Goal: Transaction & Acquisition: Book appointment/travel/reservation

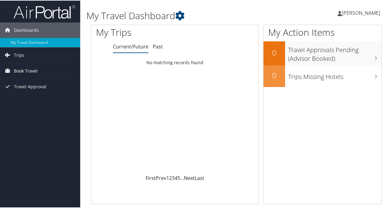
click at [35, 68] on span "Book Travel" at bounding box center [26, 70] width 24 height 15
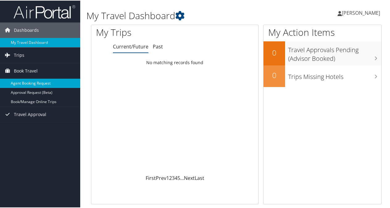
click at [32, 81] on link "Agent Booking Request" at bounding box center [40, 82] width 80 height 9
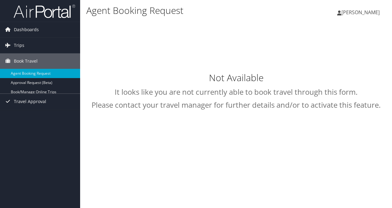
type input "[PERSON_NAME]"
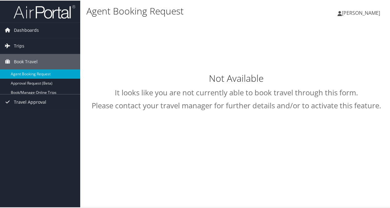
select select "intermountain@cbtravel.com"
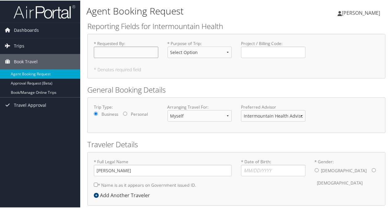
click at [103, 52] on input "* Requested By : Required" at bounding box center [126, 51] width 64 height 11
type input "Jen Chandio"
click at [226, 51] on select "Select Option 3rd Party Reimbursable Business CME Conf or Education Groups Pers…" at bounding box center [199, 51] width 64 height 11
select select "Business"
click at [167, 46] on select "Select Option 3rd Party Reimbursable Business CME Conf or Education Groups Pers…" at bounding box center [199, 51] width 64 height 11
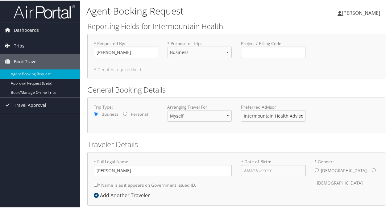
click at [252, 170] on input "* Date of Birth: Invalid Date" at bounding box center [273, 169] width 64 height 11
type input "11/17/1983"
click at [372, 169] on input "* Gender: [DEMOGRAPHIC_DATA] [DEMOGRAPHIC_DATA]" at bounding box center [374, 169] width 4 height 4
radio input "true"
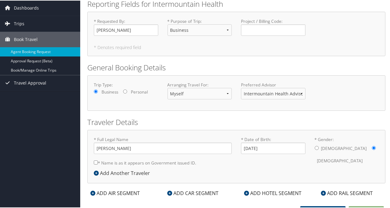
scroll to position [28, 0]
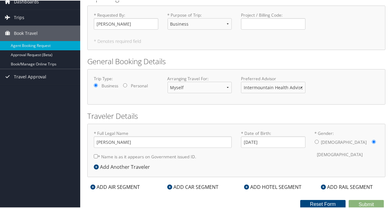
click at [93, 186] on icon at bounding box center [92, 186] width 5 height 5
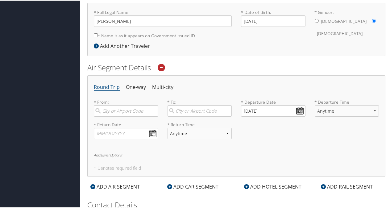
scroll to position [166, 0]
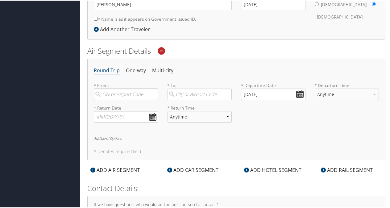
click at [143, 96] on input "search" at bounding box center [126, 93] width 64 height 11
type input "SLC"
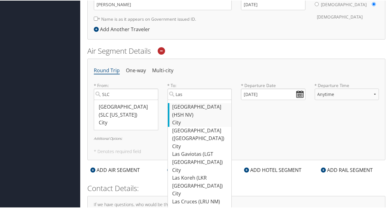
click at [206, 107] on div "[GEOGRAPHIC_DATA] (HSH NV)" at bounding box center [200, 110] width 56 height 16
click at [206, 99] on input "Las" at bounding box center [199, 93] width 64 height 11
type input "Las Vegas (HSH NV)"
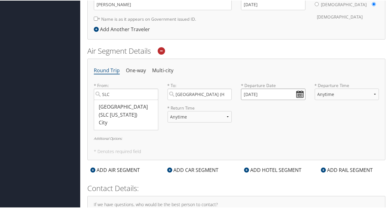
click at [297, 93] on input "09/06/2025" at bounding box center [273, 93] width 64 height 11
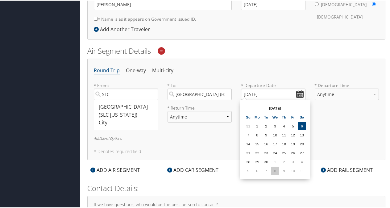
click at [274, 171] on td "8" at bounding box center [275, 170] width 8 height 8
click at [298, 96] on input "10/08/2025" at bounding box center [273, 93] width 64 height 11
click at [277, 107] on th "Sep 2025" at bounding box center [275, 107] width 44 height 8
click at [299, 92] on input "10/08/2025" at bounding box center [273, 93] width 64 height 11
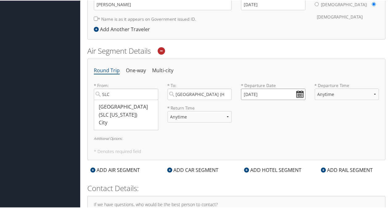
click at [254, 92] on input "10/08/2025" at bounding box center [273, 93] width 64 height 11
click at [280, 92] on input "Invalid date" at bounding box center [273, 93] width 64 height 11
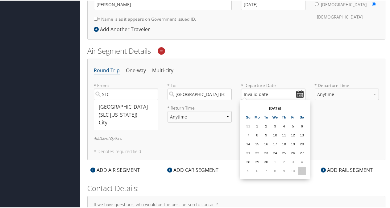
click at [302, 171] on td "11" at bounding box center [302, 170] width 8 height 8
click at [255, 93] on input "10/11/2025" at bounding box center [273, 93] width 64 height 11
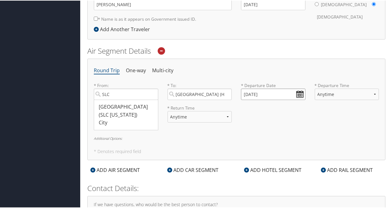
click at [252, 91] on input "10/01/2025" at bounding box center [273, 93] width 64 height 11
click at [250, 89] on input "10/01/2025" at bounding box center [273, 93] width 64 height 11
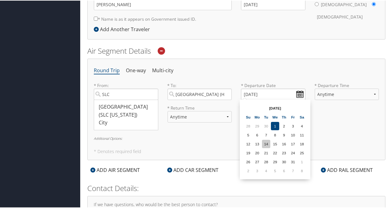
click at [265, 144] on td "14" at bounding box center [266, 143] width 8 height 8
type input "10/14/2025"
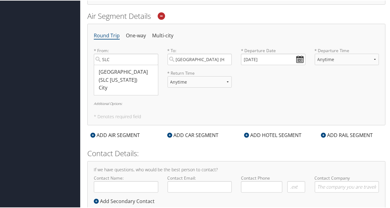
scroll to position [218, 0]
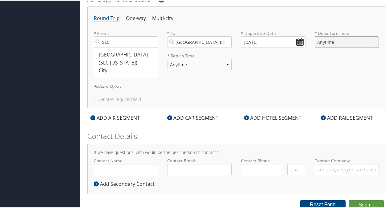
click at [373, 40] on select "Anytime Early Morning (5AM-7AM) Morning (7AM-12PM) Afternoon (12PM-5PM) Evening…" at bounding box center [347, 41] width 64 height 11
select select "5PM-10PM"
click at [315, 36] on select "Anytime Early Morning (5AM-7AM) Morning (7AM-12PM) Afternoon (12PM-5PM) Evening…" at bounding box center [347, 41] width 64 height 11
click at [226, 61] on select "Anytime Early Morning (5AM-7AM) Morning (7AM-12PM) Afternoon (12PM-5PM) Evening…" at bounding box center [199, 63] width 64 height 11
click at [307, 64] on div "* Return Date Dates must be valid * Return Time Anytime Early Morning (5AM-7AM)…" at bounding box center [236, 63] width 294 height 23
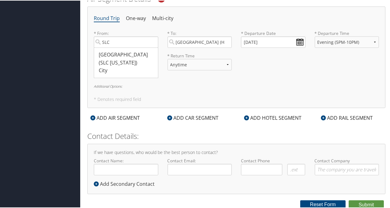
click at [225, 85] on h6 "Additional Options:" at bounding box center [236, 85] width 285 height 3
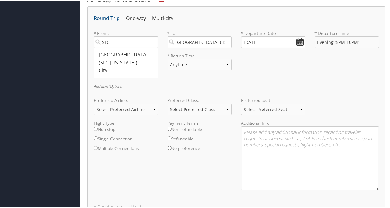
click at [225, 85] on h6 "Additional Options:" at bounding box center [236, 85] width 285 height 3
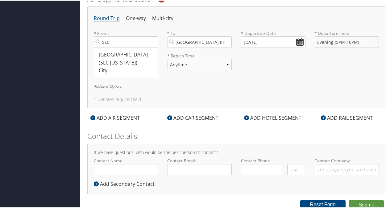
click at [271, 91] on div "Round Trip One-way Multi-city * From: SLC Salt Lake City (SLC Utah) City 11931 …" at bounding box center [236, 56] width 298 height 101
click at [133, 53] on div "Salt Lake City (SLC Utah)" at bounding box center [127, 58] width 56 height 16
click at [133, 47] on input "SLC" at bounding box center [126, 41] width 64 height 11
type input "Salt Lake City (SLC Utah)"
click at [151, 62] on input "text" at bounding box center [126, 63] width 64 height 11
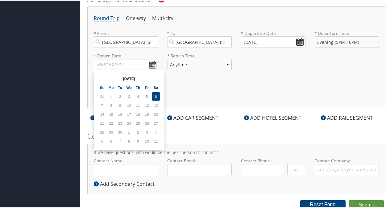
click at [155, 141] on td "11" at bounding box center [156, 140] width 8 height 8
click at [136, 139] on td "9" at bounding box center [138, 140] width 8 height 8
click at [128, 133] on td "1" at bounding box center [129, 131] width 8 height 8
drag, startPoint x: 128, startPoint y: 133, endPoint x: 99, endPoint y: 65, distance: 73.5
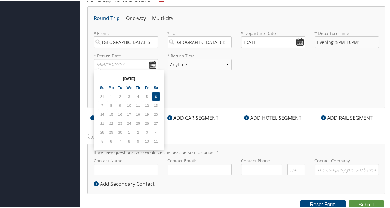
click at [99, 65] on input "text" at bounding box center [126, 63] width 64 height 11
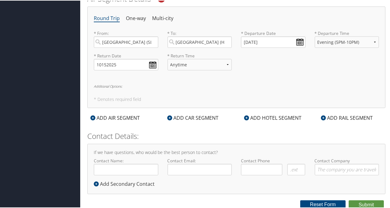
click at [166, 91] on div "Round Trip One-way Multi-city * From: Salt Lake City (SLC Utah) Required * To: …" at bounding box center [236, 56] width 298 height 101
click at [152, 66] on input "10152025" at bounding box center [126, 63] width 64 height 11
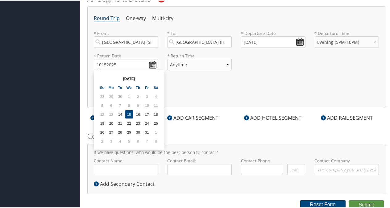
click at [130, 113] on td "15" at bounding box center [129, 113] width 8 height 8
type input "10/15/2025"
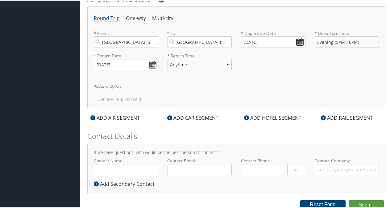
click at [194, 103] on div "Round Trip One-way Multi-city * From: Salt Lake City (SLC Utah) Required * To: …" at bounding box center [236, 56] width 298 height 101
click at [224, 66] on select "Anytime Early Morning (5AM-7AM) Morning (7AM-12PM) Afternoon (12PM-5PM) Evening…" at bounding box center [199, 63] width 64 height 11
select select "5PM-10PM"
click at [167, 58] on select "Anytime Early Morning (5AM-7AM) Morning (7AM-12PM) Afternoon (12PM-5PM) Evening…" at bounding box center [199, 63] width 64 height 11
click at [361, 204] on button "Submit" at bounding box center [366, 204] width 35 height 9
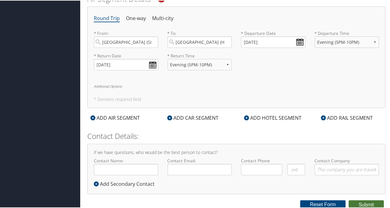
scroll to position [80, 0]
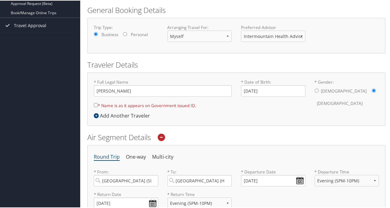
click at [95, 104] on input "* Name is as it appears on Government issued ID." at bounding box center [96, 104] width 4 height 4
checkbox input "true"
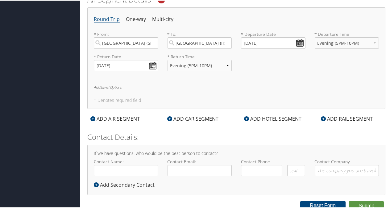
scroll to position [218, 0]
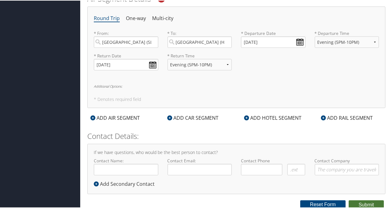
click at [373, 203] on button "Submit" at bounding box center [366, 204] width 35 height 9
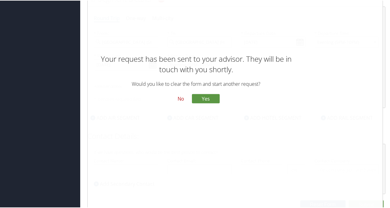
click at [179, 97] on button "No" at bounding box center [181, 98] width 16 height 10
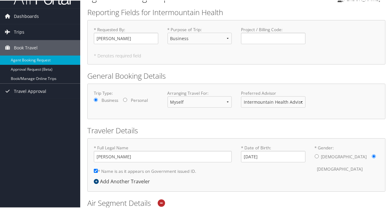
scroll to position [0, 0]
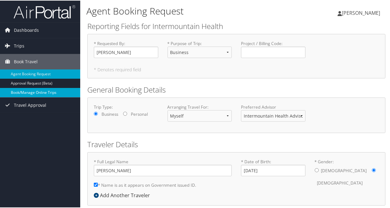
click at [54, 87] on link "Book/Manage Online Trips" at bounding box center [40, 91] width 80 height 9
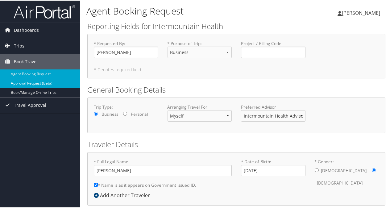
click at [53, 81] on link "Approval Request (Beta)" at bounding box center [40, 82] width 80 height 9
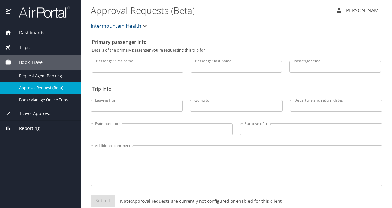
click at [43, 113] on span "Travel Approval" at bounding box center [31, 113] width 40 height 7
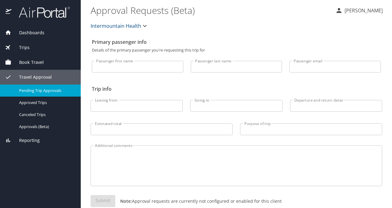
click at [54, 91] on span "Pending Trip Approvals" at bounding box center [46, 91] width 54 height 6
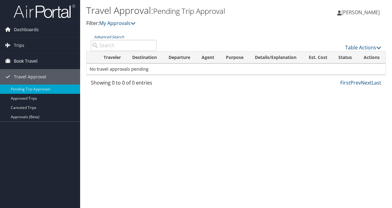
click at [38, 59] on link "Book Travel" at bounding box center [40, 60] width 80 height 15
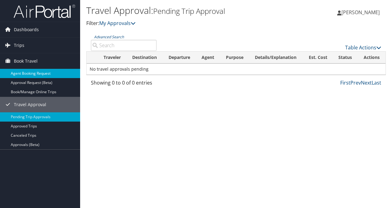
click at [44, 73] on link "Agent Booking Request" at bounding box center [40, 73] width 80 height 9
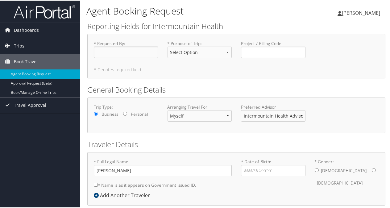
click at [122, 47] on input "* Requested By : Required" at bounding box center [126, 51] width 64 height 11
type input "[PERSON_NAME]"
select select "Business"
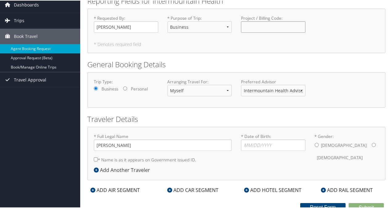
scroll to position [28, 0]
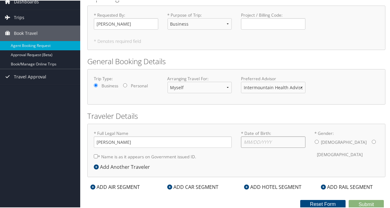
click at [247, 140] on input "* Date of Birth: Invalid Date" at bounding box center [273, 141] width 64 height 11
type input "[DATE]"
click at [372, 140] on input "* Gender: [DEMOGRAPHIC_DATA] [DEMOGRAPHIC_DATA]" at bounding box center [374, 141] width 4 height 4
radio input "true"
click at [97, 155] on input "* Name is as it appears on Government issued ID." at bounding box center [96, 156] width 4 height 4
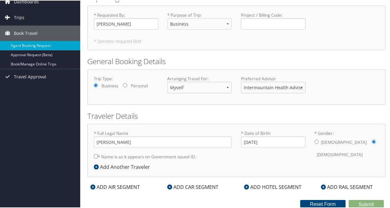
checkbox input "true"
drag, startPoint x: 389, startPoint y: 100, endPoint x: 389, endPoint y: 125, distance: 25.0
click at [389, 125] on div "Agent Booking Request [PERSON_NAME] [PERSON_NAME] My Settings Travel Agency Con…" at bounding box center [236, 90] width 312 height 237
click at [316, 171] on div "* Full Legal Name [PERSON_NAME] * Name is as it appears on Government issued ID…" at bounding box center [236, 149] width 298 height 53
click at [91, 185] on icon at bounding box center [92, 186] width 5 height 5
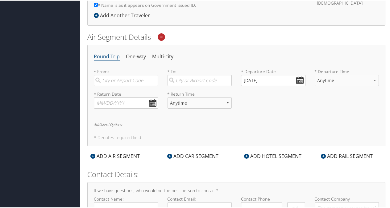
scroll to position [184, 0]
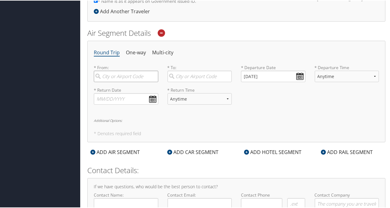
click at [131, 78] on input "search" at bounding box center [126, 75] width 64 height 11
click at [131, 86] on div "Salt Lake City (SLC Utah)" at bounding box center [127, 93] width 56 height 16
click at [131, 81] on input "SLC" at bounding box center [126, 75] width 64 height 11
type input "Salt Lake City (SLC Utah)"
click at [195, 75] on input "search" at bounding box center [199, 75] width 64 height 11
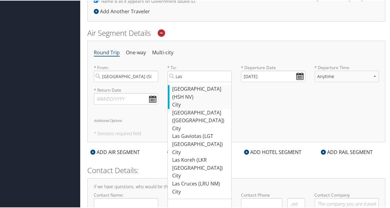
click at [196, 87] on div "Las Vegas (HSH NV)" at bounding box center [200, 93] width 56 height 16
click at [196, 81] on input "Las" at bounding box center [199, 75] width 64 height 11
type input "Las Vegas (HSH NV)"
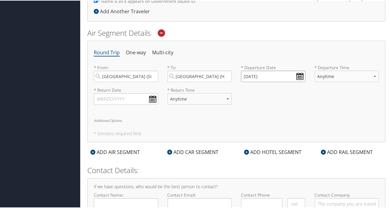
click at [296, 73] on input "09/06/2025" at bounding box center [273, 75] width 64 height 11
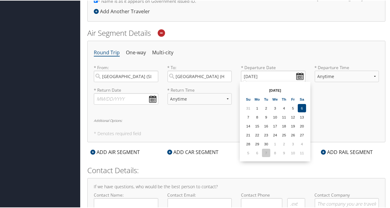
click at [266, 155] on td "7" at bounding box center [266, 152] width 8 height 8
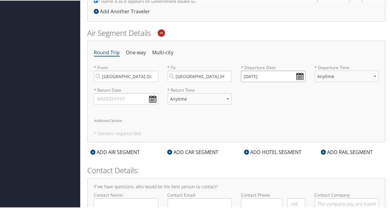
click at [297, 76] on input "10/07/2025" at bounding box center [273, 75] width 64 height 11
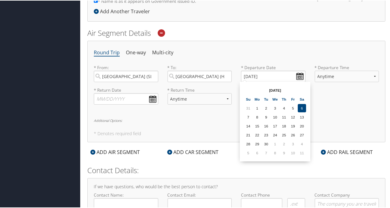
click at [272, 157] on div "Sep 2025 Su Mo Tu We Th Fr Sa 31 1 2 3 4 5 6 7 8 9 10 11 12 13 14 15 16 17 18 1…" at bounding box center [275, 121] width 66 height 75
click at [253, 74] on input "10/07/2025" at bounding box center [273, 75] width 64 height 11
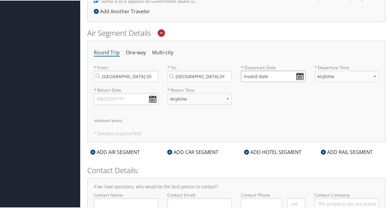
click at [261, 80] on input "Invalid date" at bounding box center [273, 75] width 64 height 11
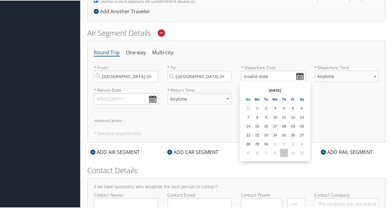
click at [281, 150] on td "9" at bounding box center [284, 152] width 8 height 8
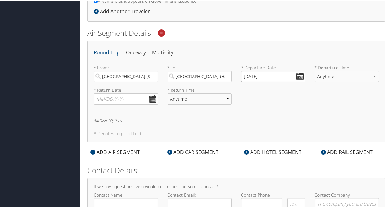
click at [244, 75] on input "10/09/2025" at bounding box center [273, 75] width 64 height 11
click at [247, 67] on label "* Departure Date" at bounding box center [273, 67] width 64 height 6
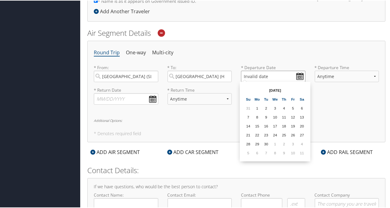
click at [247, 77] on input "Invalid date" at bounding box center [273, 75] width 64 height 11
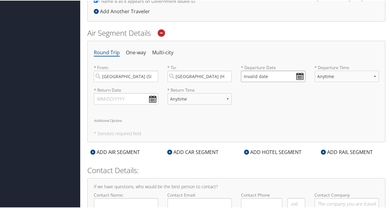
click at [296, 78] on input "Invalid date" at bounding box center [273, 75] width 64 height 11
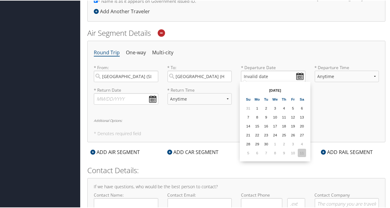
click at [302, 152] on td "11" at bounding box center [302, 152] width 8 height 8
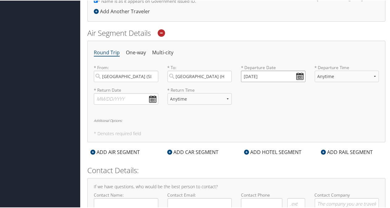
click at [299, 72] on input "10/11/2025" at bounding box center [273, 75] width 64 height 11
click at [254, 73] on input "10/11/2025" at bounding box center [273, 75] width 64 height 11
click at [297, 76] on input "10/01/2025" at bounding box center [273, 75] width 64 height 11
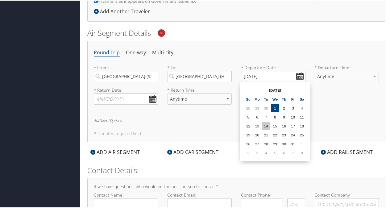
click at [266, 127] on td "14" at bounding box center [266, 125] width 8 height 8
type input "10/14/2025"
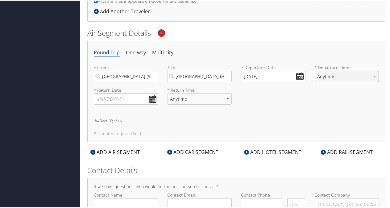
click at [371, 75] on select "Anytime Early Morning (5AM-7AM) Morning (7AM-12PM) Afternoon (12PM-5PM) Evening…" at bounding box center [347, 75] width 64 height 11
select select "5PM-10PM"
click at [315, 70] on select "Anytime Early Morning (5AM-7AM) Morning (7AM-12PM) Afternoon (12PM-5PM) Evening…" at bounding box center [347, 75] width 64 height 11
click at [155, 101] on input "text" at bounding box center [126, 98] width 64 height 11
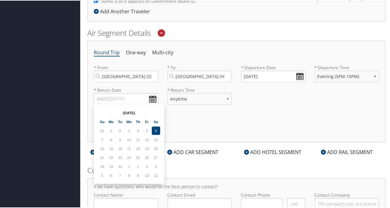
click at [155, 175] on td "11" at bounding box center [156, 175] width 8 height 8
click at [151, 171] on table "Sep 2025 Su Mo Tu We Th Fr Sa 31 1 2 3 4 5 6 7 8 9 10 11 12 13 14 15 16 17 18 1…" at bounding box center [128, 143] width 63 height 72
click at [153, 96] on input "text" at bounding box center [126, 98] width 64 height 11
click at [131, 113] on th "Sep 2025" at bounding box center [129, 112] width 44 height 8
click at [137, 155] on td "25" at bounding box center [138, 157] width 8 height 8
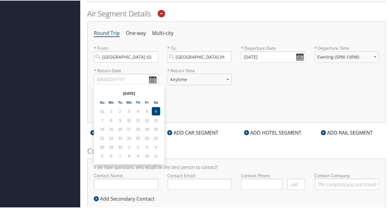
scroll to position [208, 0]
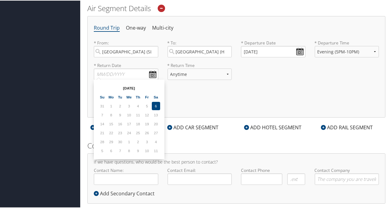
click at [198, 113] on div "Round Trip One-way Multi-city * From: Salt Lake City (SLC Utah) Required * To: …" at bounding box center [236, 65] width 298 height 101
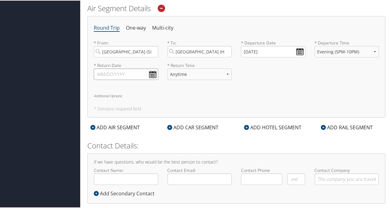
click at [130, 72] on input "text" at bounding box center [126, 73] width 64 height 11
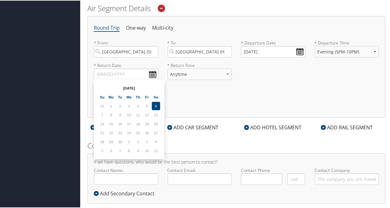
click at [155, 149] on td "11" at bounding box center [156, 150] width 8 height 8
click at [124, 138] on table "Sep 2025 Su Mo Tu We Th Fr Sa 31 1 2 3 4 5 6 7 8 9 10 11 12 13 14 15 16 17 18 1…" at bounding box center [128, 119] width 63 height 72
click at [141, 111] on td "11" at bounding box center [138, 114] width 8 height 8
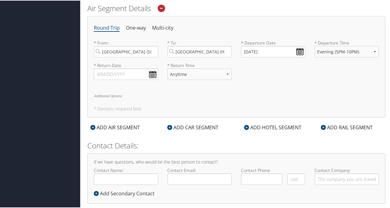
click at [200, 99] on div "Round Trip One-way Multi-city * From: Salt Lake City (SLC Utah) Required * To: …" at bounding box center [236, 65] width 298 height 101
click at [218, 76] on select "Anytime Early Morning (5AM-7AM) Morning (7AM-12PM) Afternoon (12PM-5PM) Evening…" at bounding box center [199, 73] width 64 height 11
click at [167, 68] on select "Anytime Early Morning (5AM-7AM) Morning (7AM-12PM) Afternoon (12PM-5PM) Evening…" at bounding box center [199, 73] width 64 height 11
click at [157, 76] on input "text" at bounding box center [126, 73] width 64 height 11
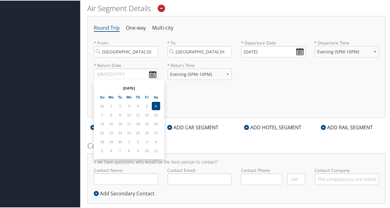
click at [217, 88] on div "Round Trip One-way Multi-city * From: Salt Lake City (SLC Utah) Required * To: …" at bounding box center [236, 65] width 298 height 101
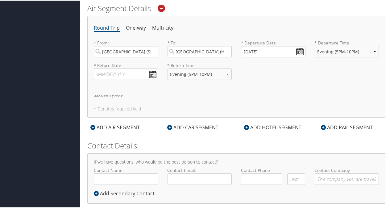
click at [105, 27] on li "Round Trip" at bounding box center [107, 27] width 26 height 11
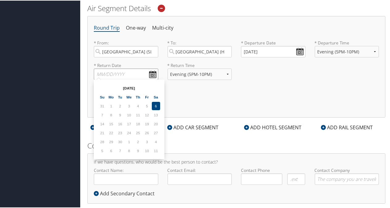
click at [152, 73] on input "text" at bounding box center [126, 73] width 64 height 11
click at [156, 104] on td "6" at bounding box center [156, 105] width 8 height 8
drag, startPoint x: 156, startPoint y: 104, endPoint x: 151, endPoint y: 113, distance: 9.9
click at [151, 113] on table "Sep 2025 Su Mo Tu We Th Fr Sa 31 1 2 3 4 5 6 7 8 9 10 11 12 13 14 15 16 17 18 1…" at bounding box center [128, 119] width 63 height 72
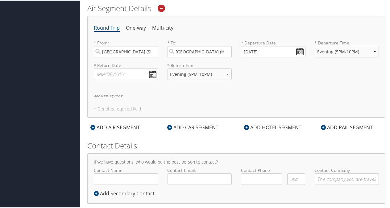
click at [173, 111] on div "Round Trip One-way Multi-city * From: Salt Lake City (SLC Utah) Required * To: …" at bounding box center [236, 65] width 298 height 101
click at [113, 76] on input "text" at bounding box center [126, 73] width 64 height 11
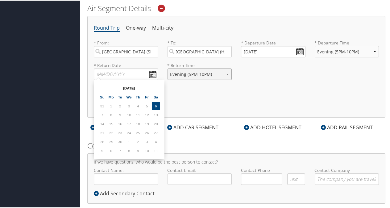
select select "12:00 AM"
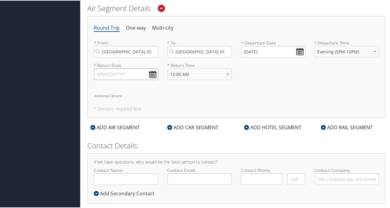
click at [107, 73] on input "text" at bounding box center [126, 73] width 64 height 11
type input "10152025"
click at [153, 94] on h6 "Additional Options:" at bounding box center [236, 94] width 285 height 3
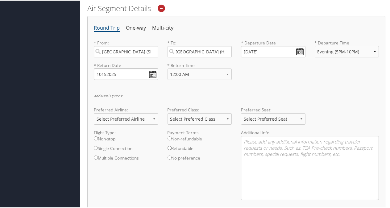
click at [152, 76] on input "10152025" at bounding box center [126, 73] width 64 height 11
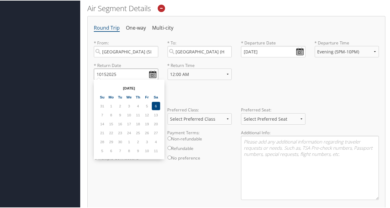
click at [152, 76] on input "10152025" at bounding box center [126, 73] width 64 height 11
click at [197, 74] on select "Anytime Early Morning (5AM-7AM) Morning (7AM-12PM) Afternoon (12PM-5PM) Evening…" at bounding box center [199, 73] width 64 height 11
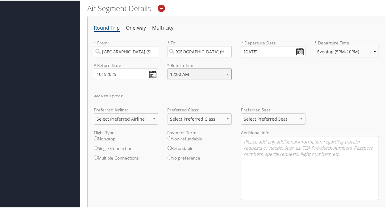
select select "5PM-10PM"
click at [167, 68] on select "Anytime Early Morning (5AM-7AM) Morning (7AM-12PM) Afternoon (12PM-5PM) Evening…" at bounding box center [199, 73] width 64 height 11
click at [258, 85] on div "Round Trip One-way Multi-city * From: Salt Lake City (SLC Utah) Required * To: …" at bounding box center [236, 119] width 298 height 209
click at [152, 119] on select "Select Preferred Airline Delta United Airlines American Airlines Southwest Airl…" at bounding box center [126, 118] width 64 height 11
select select "Delta(DL)"
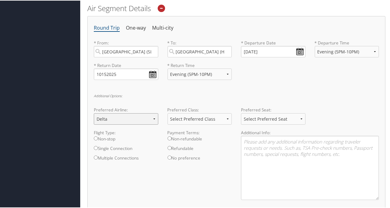
click at [94, 113] on select "Select Preferred Airline Delta United Airlines American Airlines Southwest Airl…" at bounding box center [126, 118] width 64 height 11
click at [197, 120] on select "Select Preferred Class Economy Economy Plus Business First Class" at bounding box center [199, 118] width 64 height 11
select select "Economy"
click at [167, 113] on select "Select Preferred Class Economy Economy Plus Business First Class" at bounding box center [199, 118] width 64 height 11
click at [265, 117] on select "Select Preferred Seat Aisle Window Middle" at bounding box center [273, 118] width 64 height 11
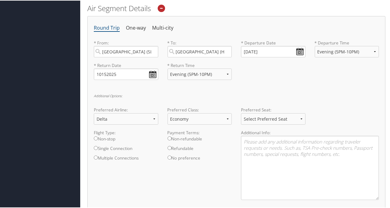
click at [278, 90] on div "Round Trip One-way Multi-city * From: Salt Lake City (SLC Utah) Required * To: …" at bounding box center [236, 119] width 298 height 209
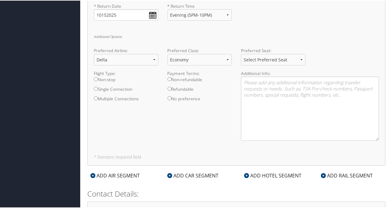
scroll to position [288, 0]
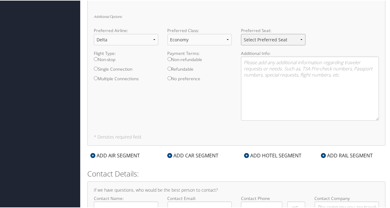
click at [301, 40] on select "Select Preferred Seat Aisle Window Middle" at bounding box center [273, 38] width 64 height 11
click at [241, 33] on select "Select Preferred Seat Aisle Window Middle" at bounding box center [273, 38] width 64 height 11
click at [298, 39] on select "Select Preferred Seat Aisle Window Middle" at bounding box center [273, 38] width 64 height 11
select select "Window"
click at [241, 33] on select "Select Preferred Seat Aisle Window Middle" at bounding box center [273, 38] width 64 height 11
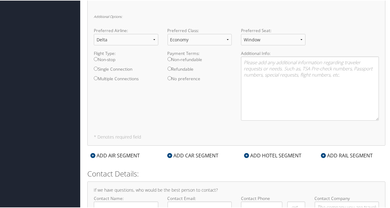
click at [212, 106] on div "Flight Type: Non-stop Single Connection Multiple Connections Payment Terms: Non…" at bounding box center [236, 87] width 294 height 75
click at [110, 59] on label "Non-stop" at bounding box center [126, 61] width 64 height 10
click at [98, 59] on input "Non-stop" at bounding box center [96, 58] width 4 height 4
radio input "true"
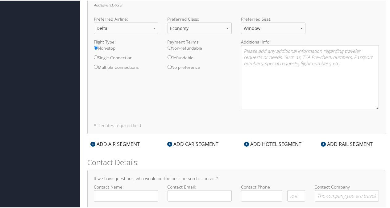
scroll to position [324, 0]
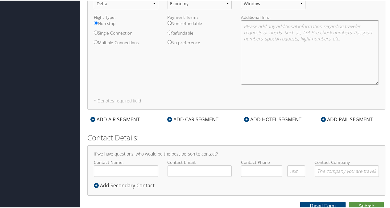
click at [327, 25] on textarea at bounding box center [310, 52] width 138 height 64
type textarea "Skymiles #: 9518446001 TSA pre check"
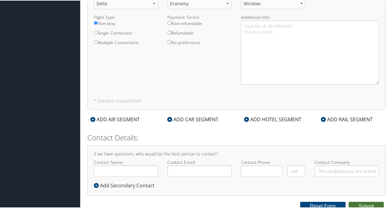
click at [357, 201] on button "Submit" at bounding box center [366, 205] width 35 height 9
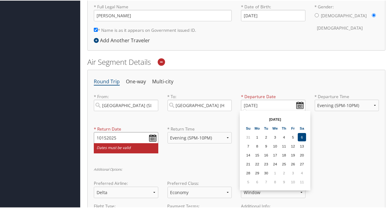
click at [118, 133] on input "10152025" at bounding box center [126, 136] width 64 height 11
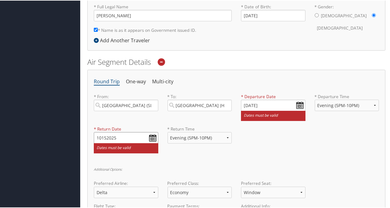
click at [103, 135] on input "10152025" at bounding box center [126, 136] width 64 height 11
click at [108, 135] on input "10/152025" at bounding box center [126, 136] width 64 height 11
type input "10/15/2025"
click at [117, 149] on small "Dates must be valid" at bounding box center [126, 147] width 64 height 10
click at [167, 169] on h6 "Additional Options:" at bounding box center [236, 168] width 285 height 3
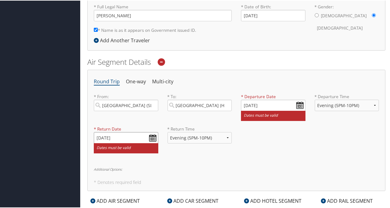
click at [154, 139] on input "10/15/2025" at bounding box center [126, 136] width 64 height 11
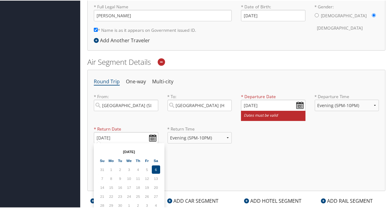
click at [205, 179] on h5 "* Denotes required field" at bounding box center [236, 181] width 285 height 4
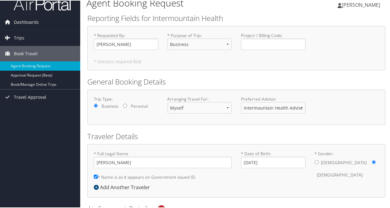
scroll to position [0, 0]
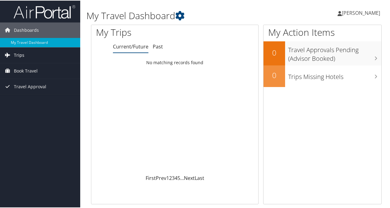
click at [20, 53] on span "Trips" at bounding box center [19, 54] width 10 height 15
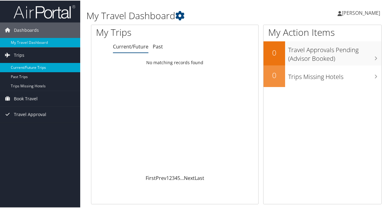
click at [21, 65] on link "Current/Future Trips" at bounding box center [40, 66] width 80 height 9
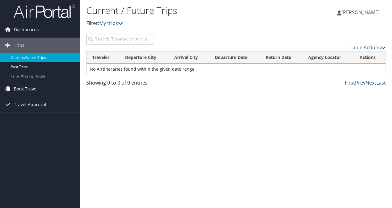
click at [23, 88] on span "Book Travel" at bounding box center [26, 88] width 24 height 15
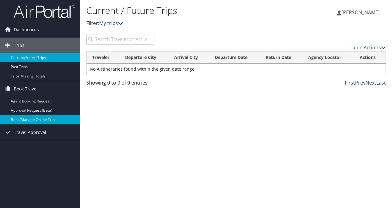
click at [27, 119] on link "Book/Manage Online Trips" at bounding box center [40, 119] width 80 height 9
